Goal: Transaction & Acquisition: Purchase product/service

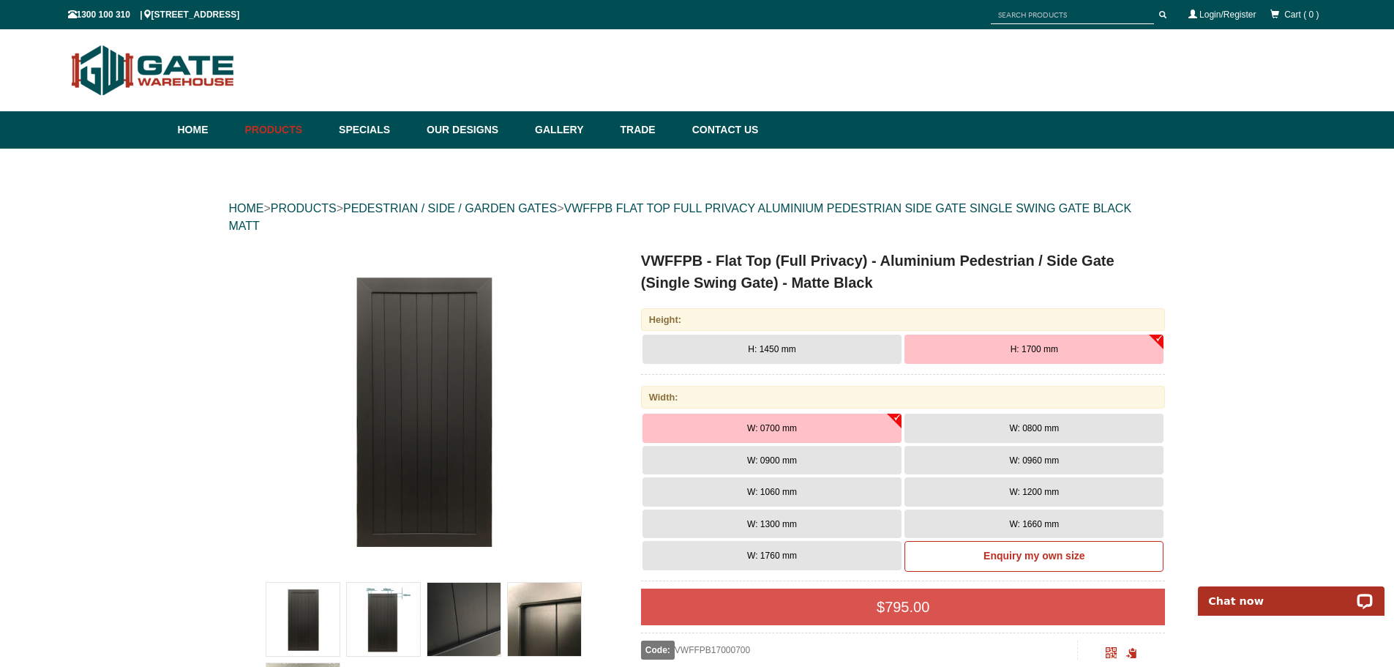
click at [387, 606] on img at bounding box center [383, 619] width 73 height 73
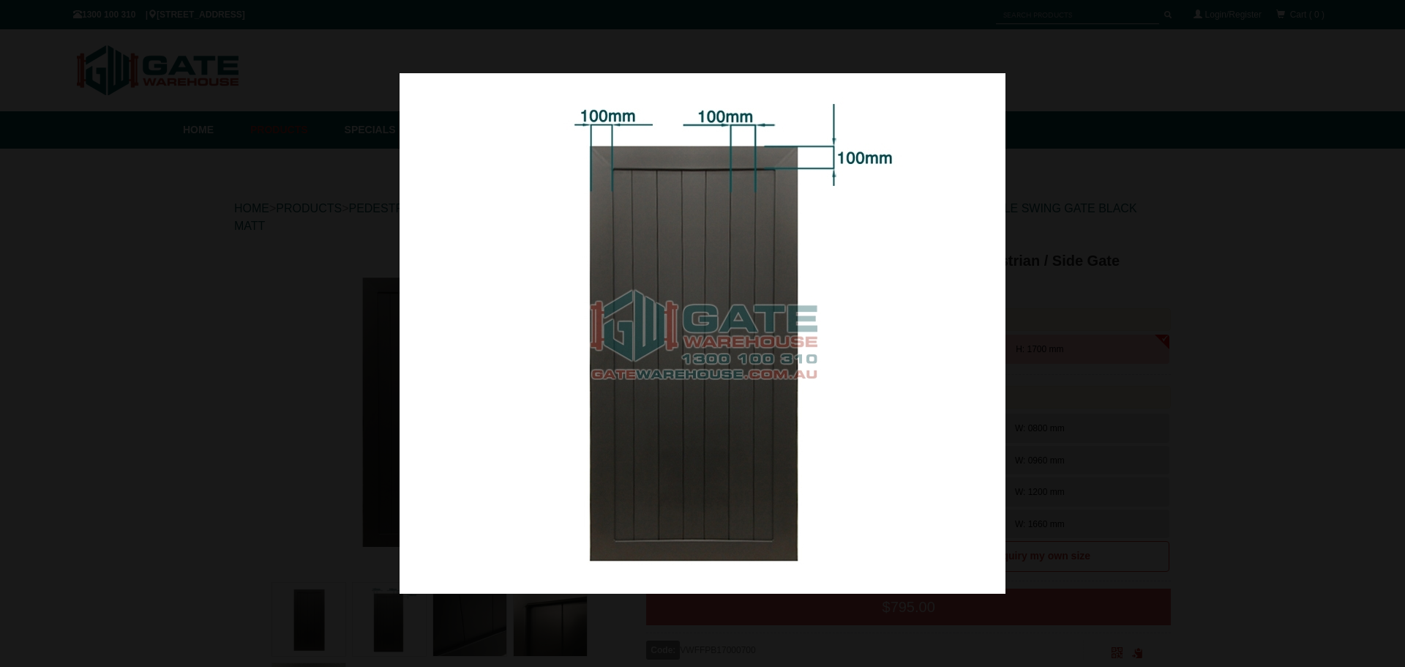
click at [259, 480] on div at bounding box center [702, 333] width 1405 height 667
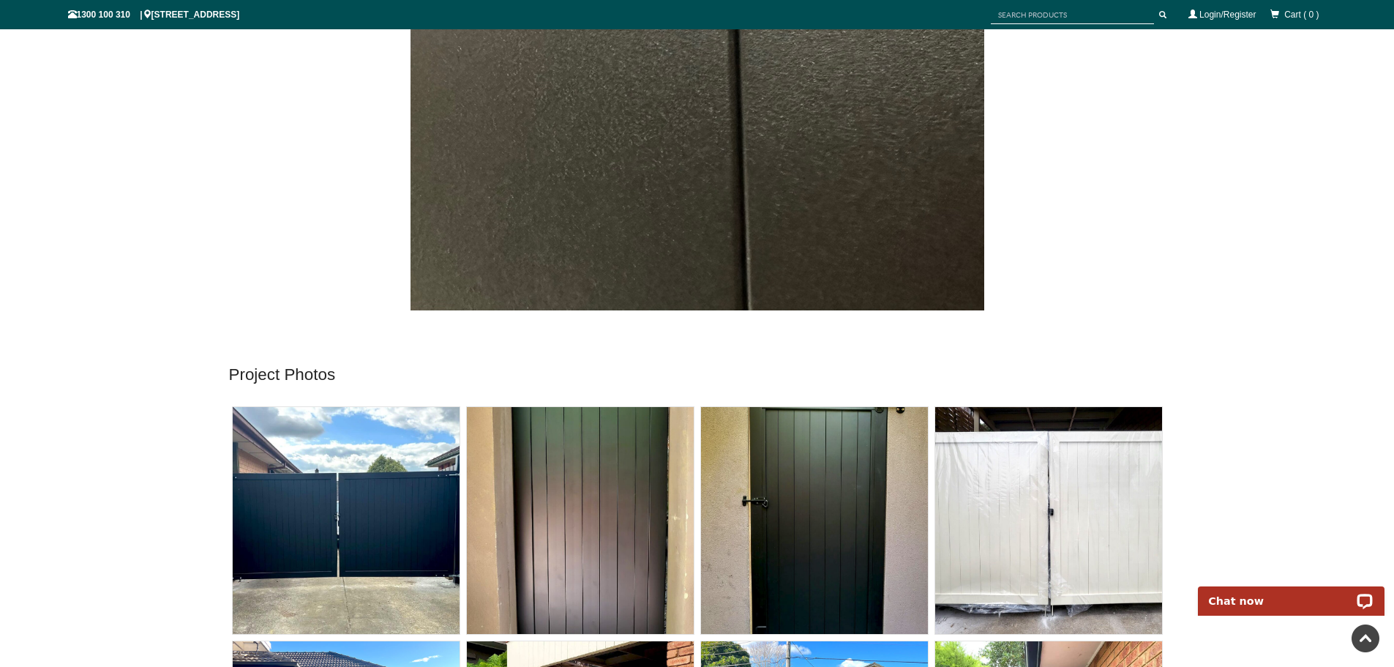
scroll to position [4575, 0]
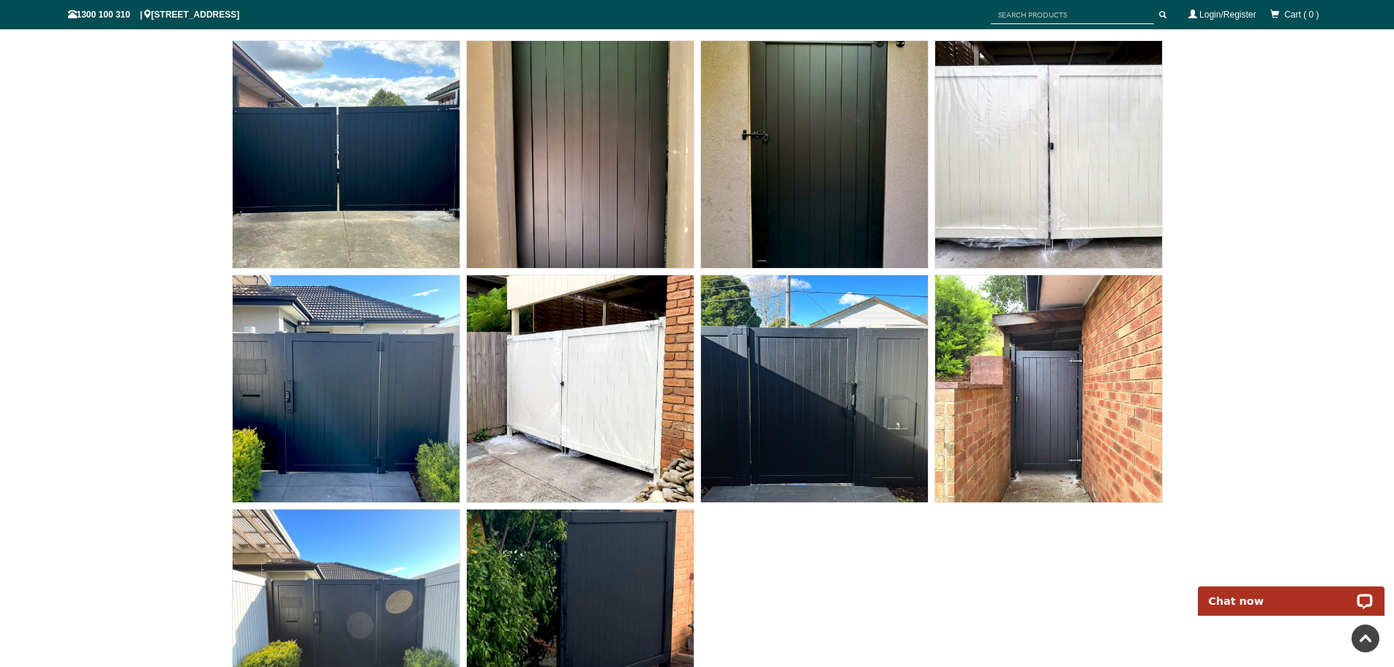
click at [322, 368] on img at bounding box center [346, 388] width 227 height 227
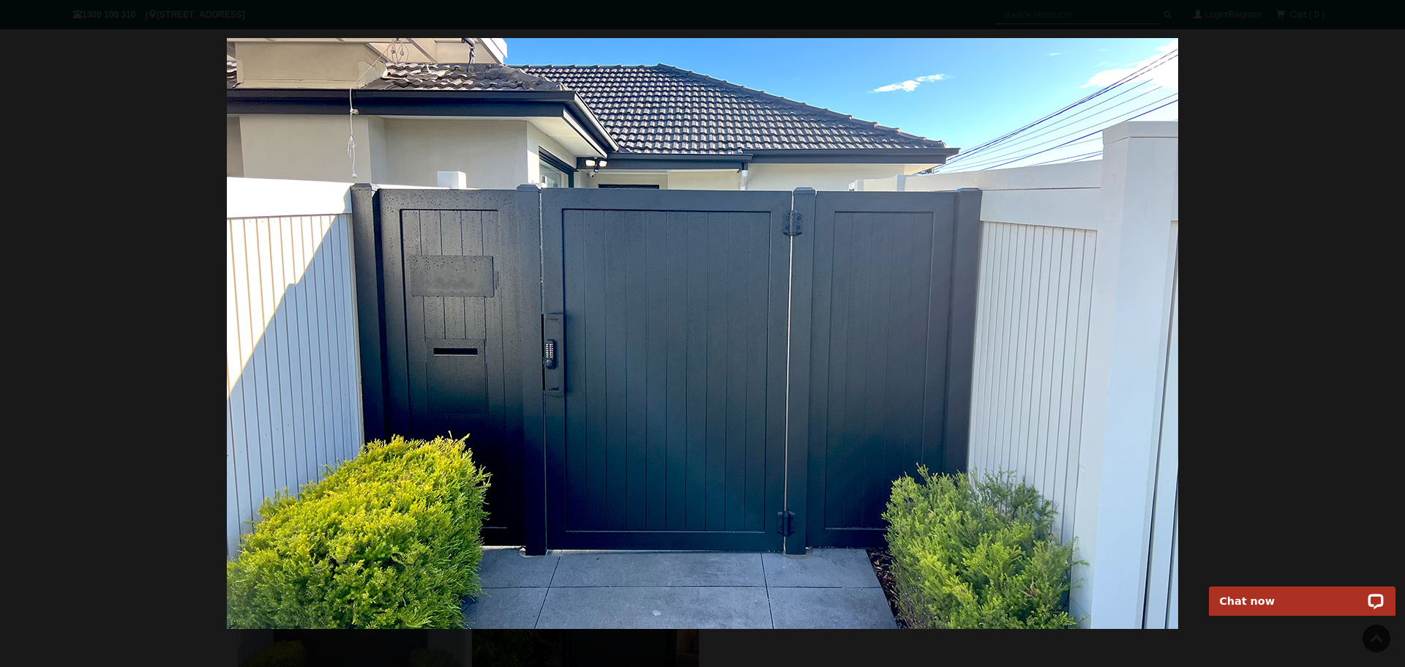
click at [1243, 332] on div at bounding box center [702, 333] width 1405 height 667
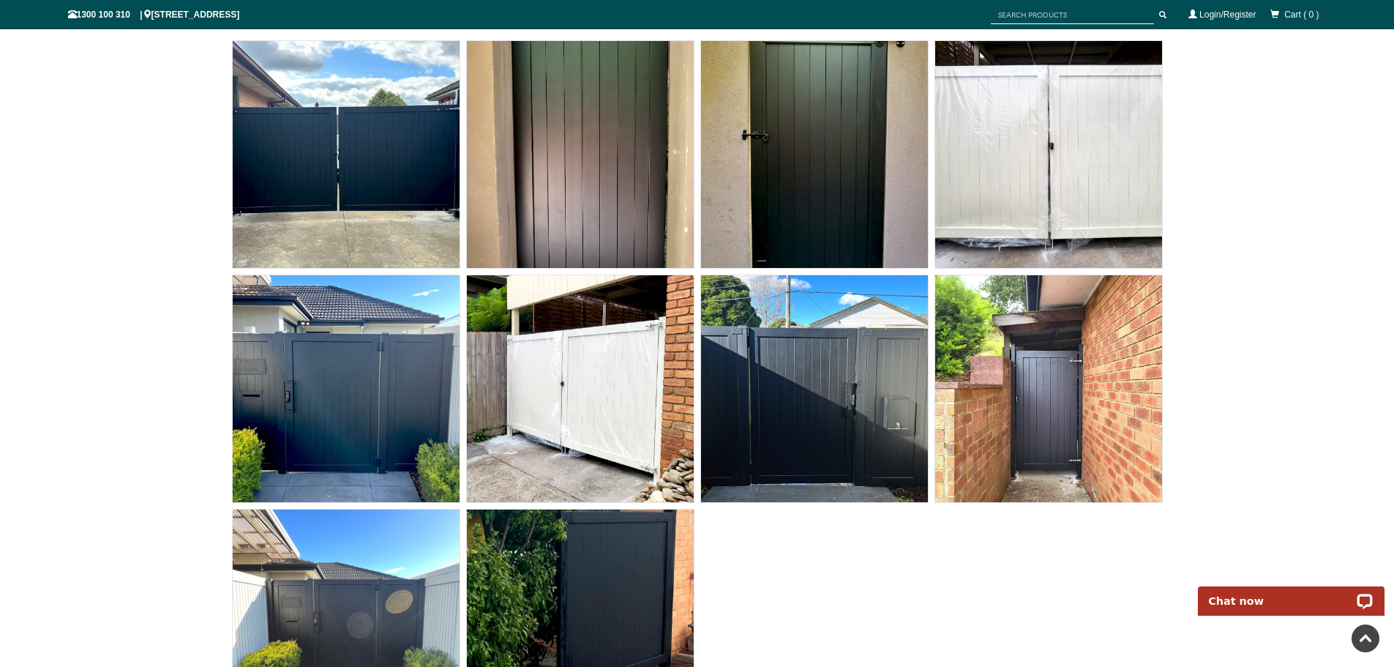
click at [1075, 397] on img at bounding box center [1048, 388] width 227 height 227
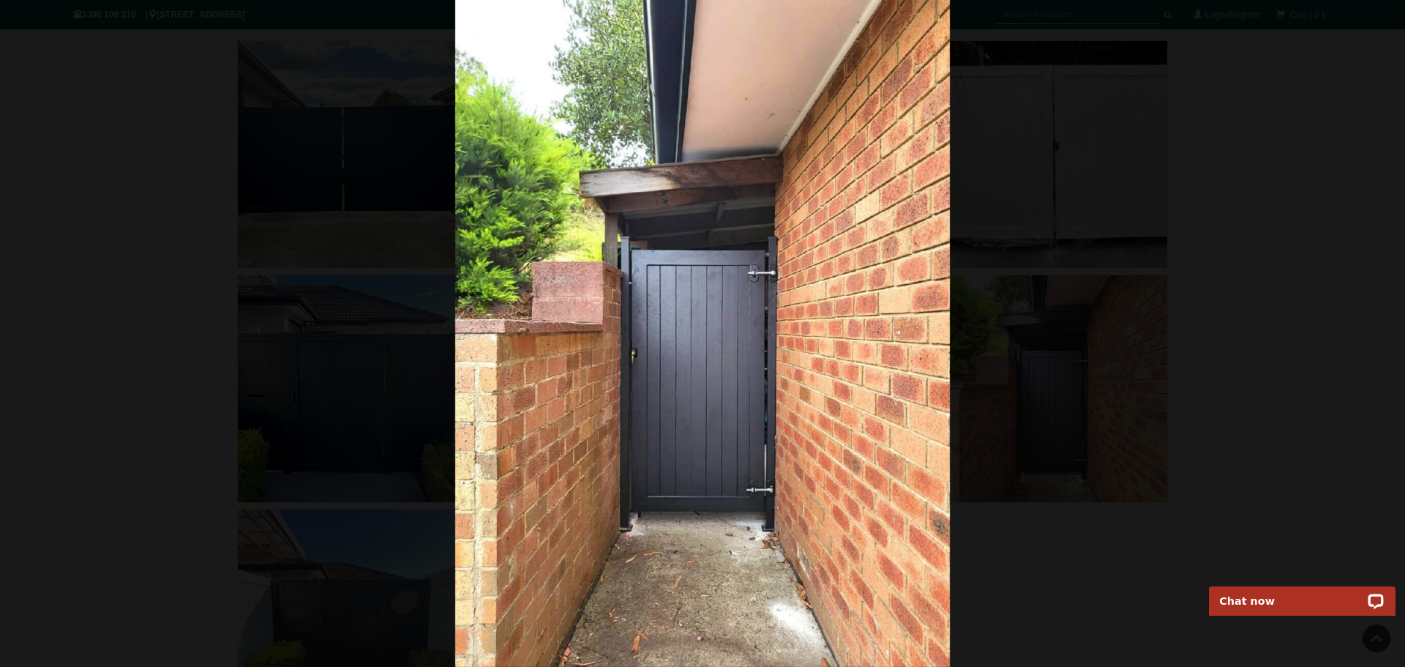
click at [188, 478] on div at bounding box center [702, 333] width 1405 height 667
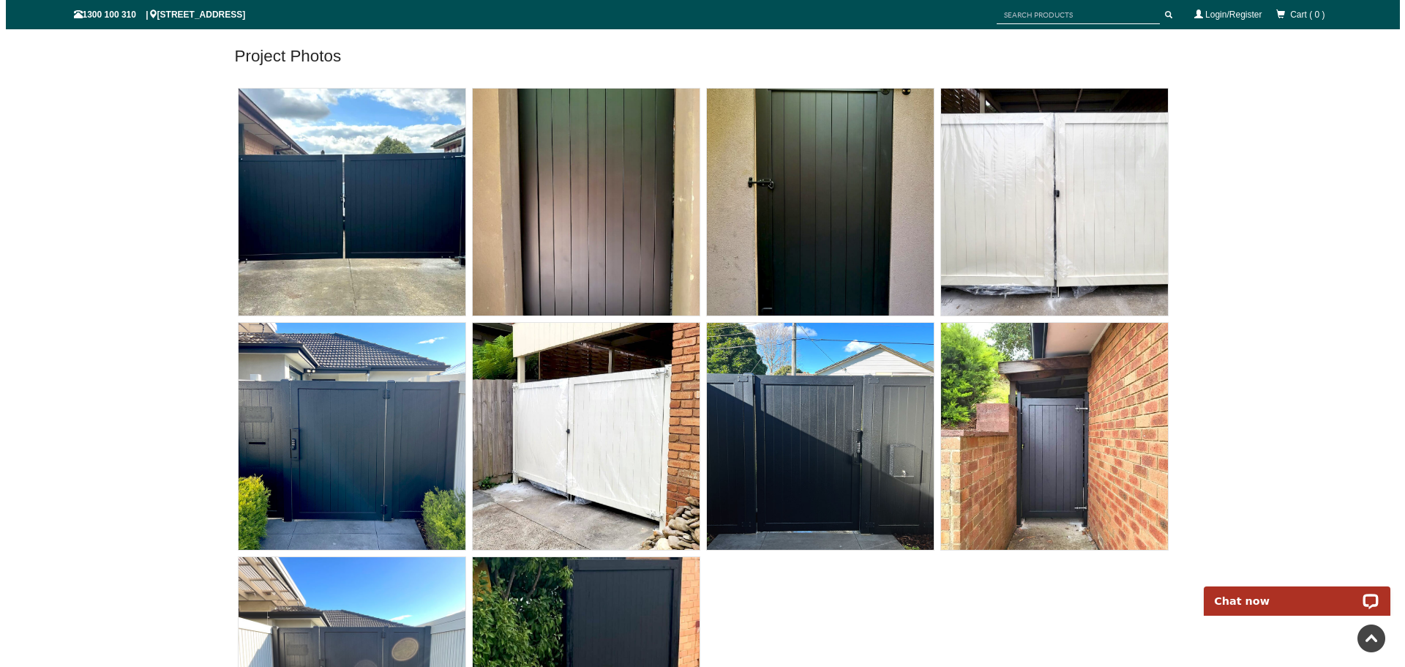
scroll to position [4502, 0]
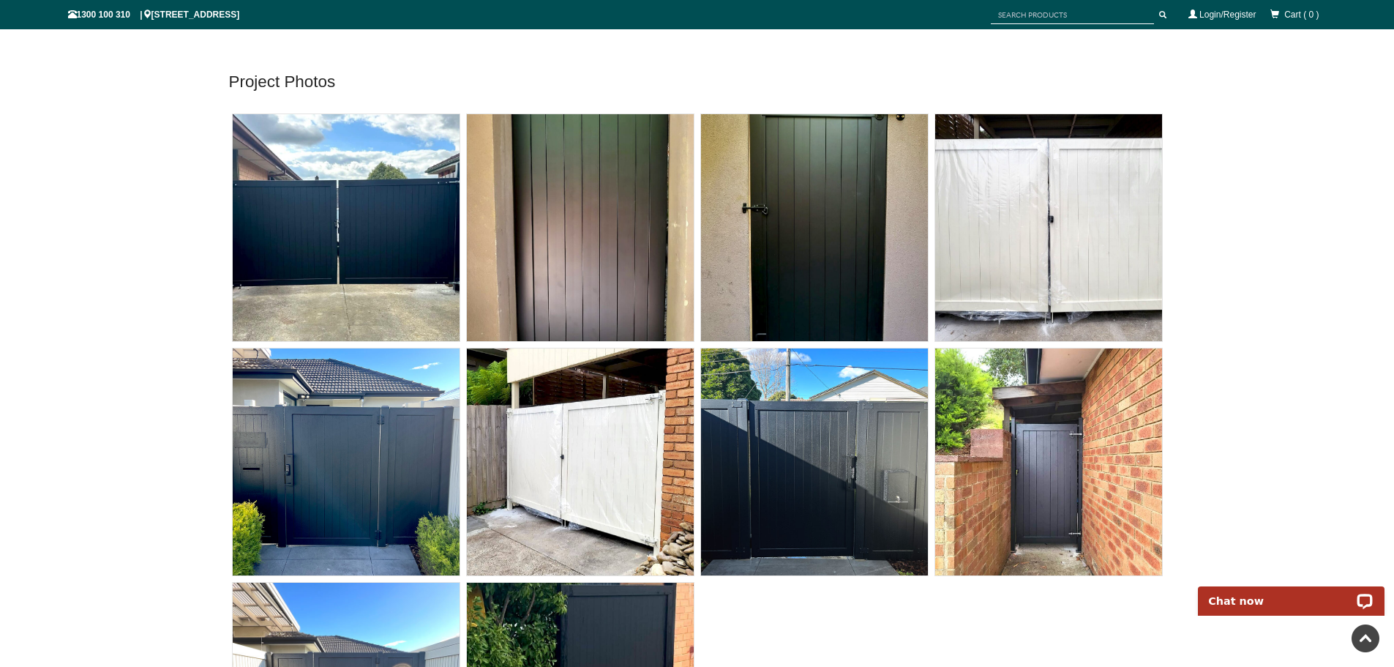
click at [1015, 465] on img at bounding box center [1048, 461] width 227 height 227
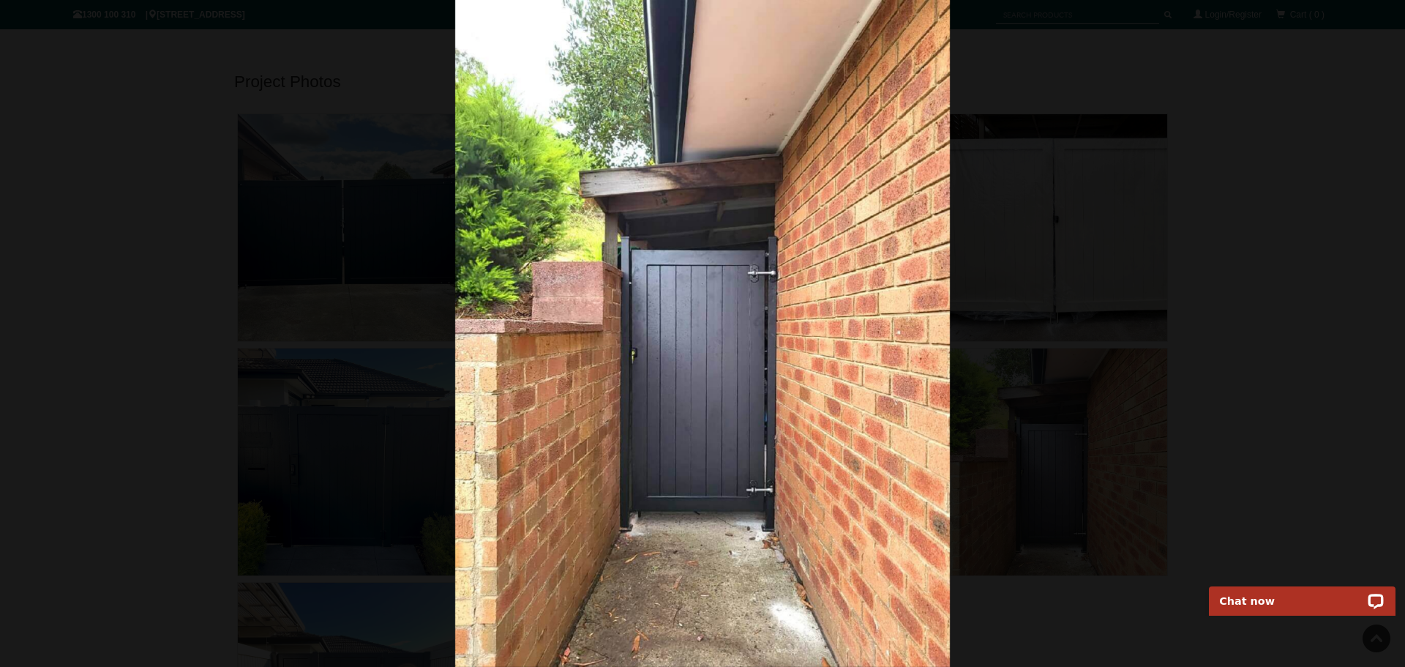
click at [99, 411] on div at bounding box center [702, 333] width 1405 height 667
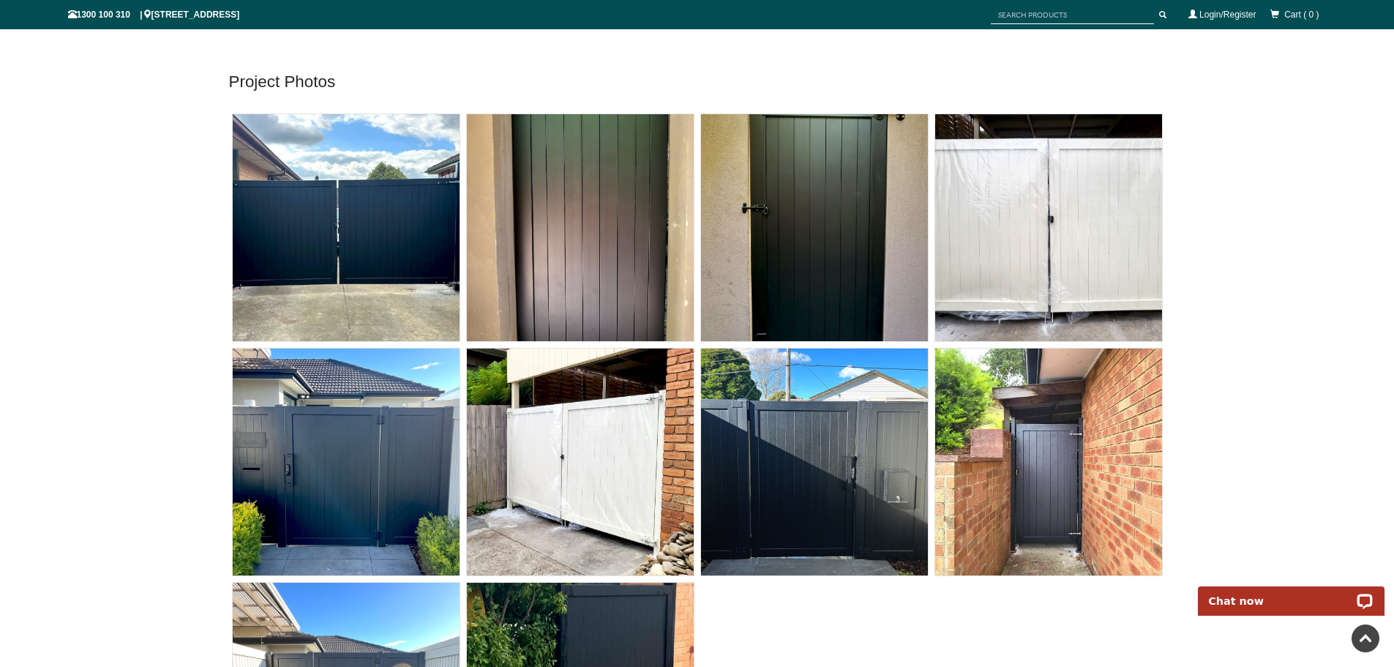
click at [381, 267] on img at bounding box center [346, 227] width 227 height 227
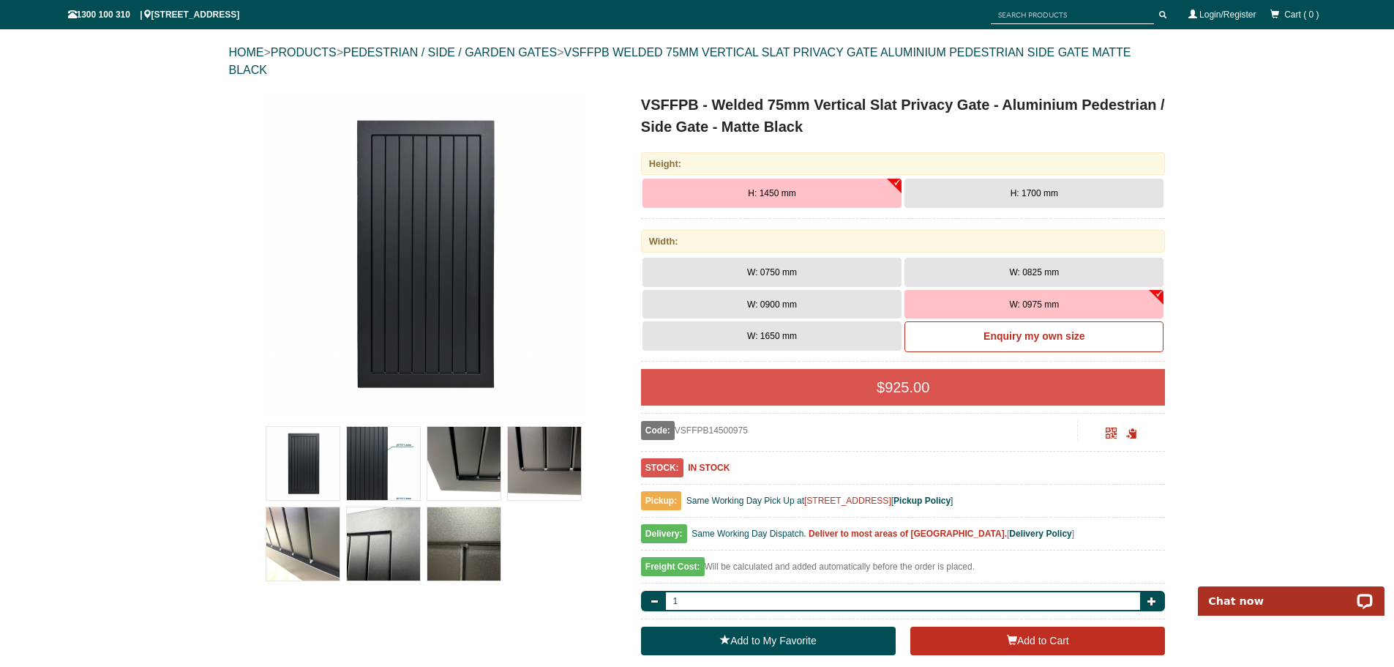
scroll to position [183, 0]
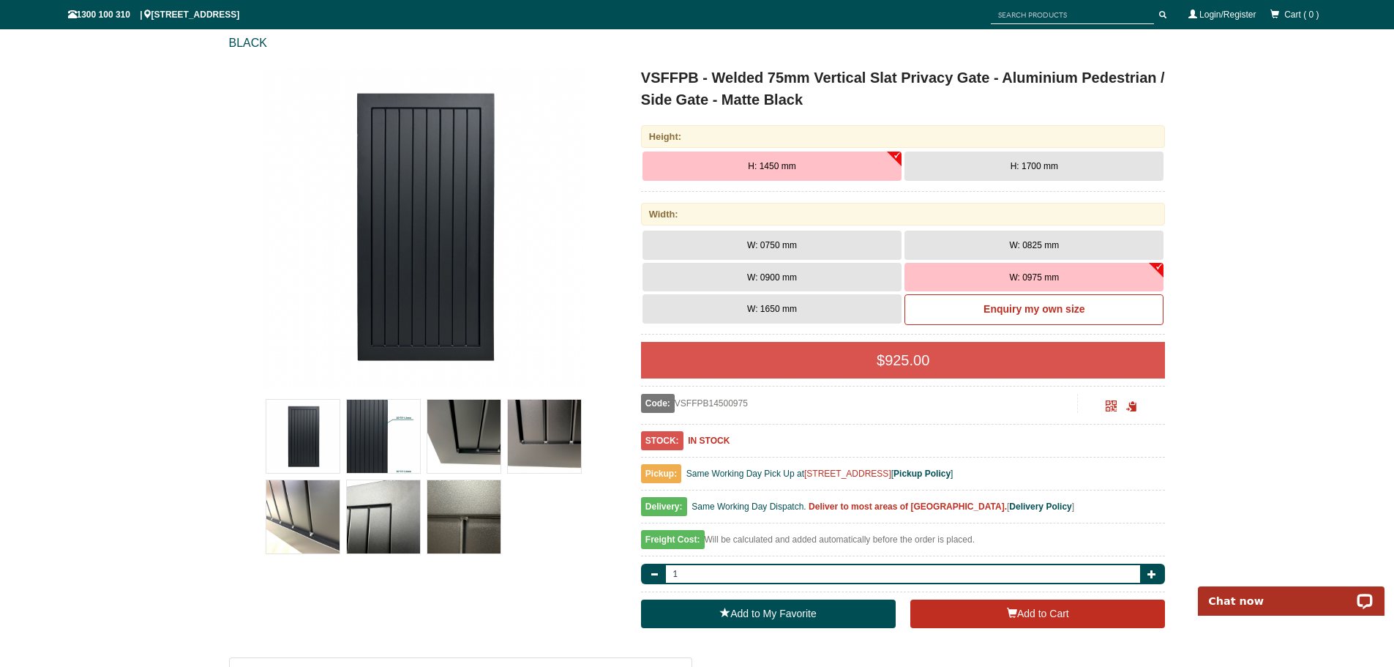
click at [523, 444] on img at bounding box center [544, 436] width 73 height 73
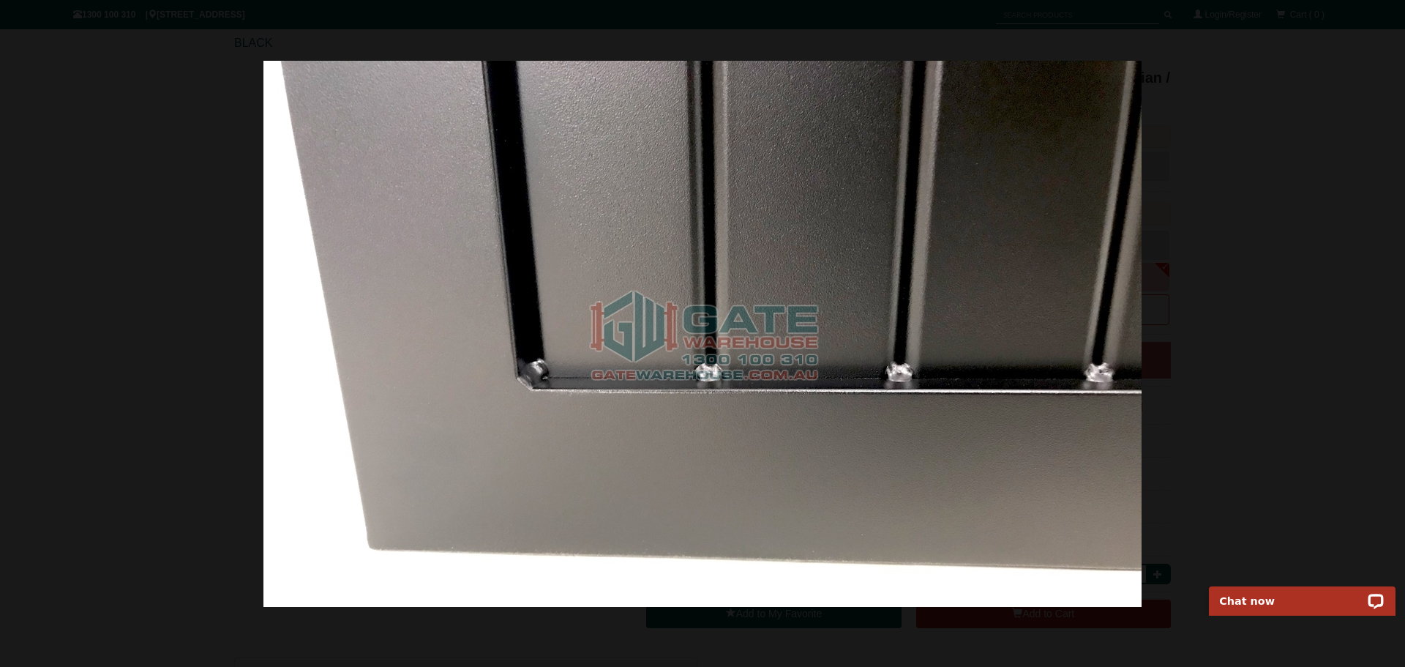
click at [1253, 354] on div at bounding box center [702, 333] width 1405 height 667
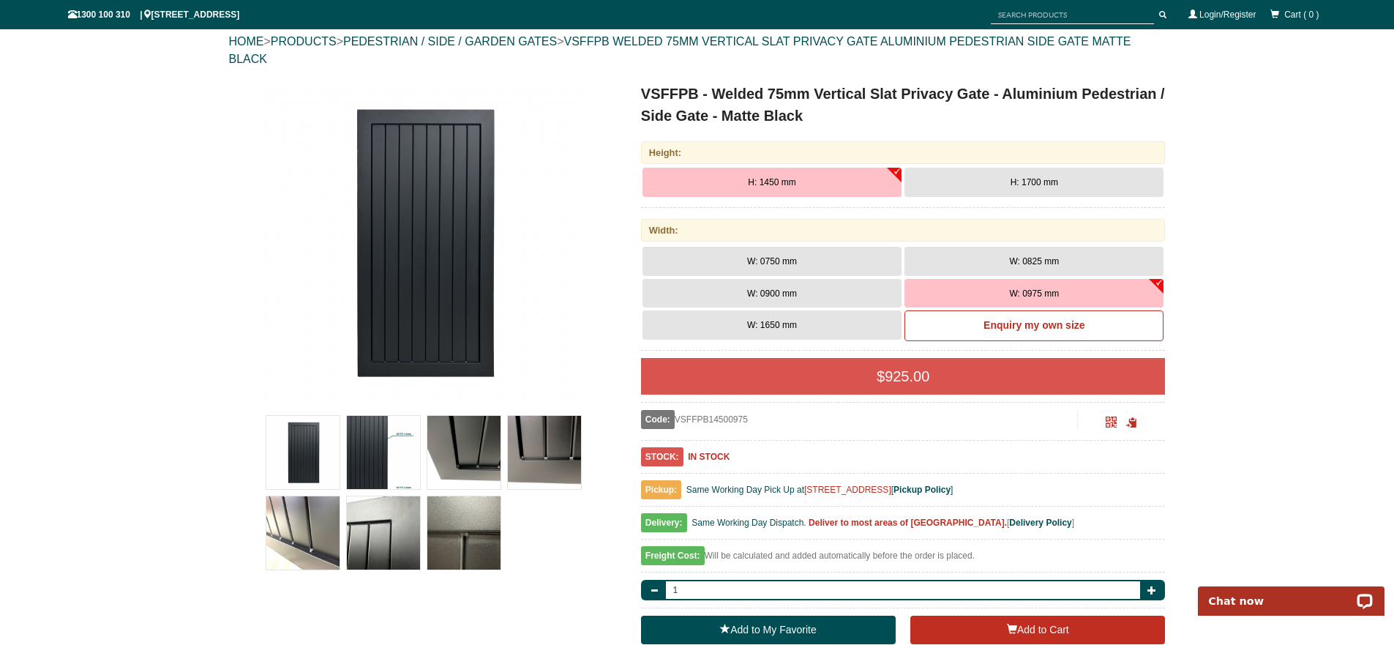
scroll to position [0, 0]
